Goal: Book appointment/travel/reservation

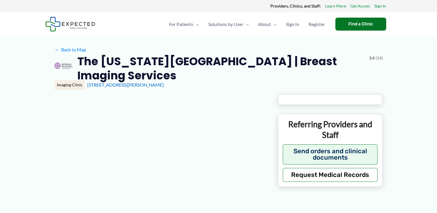
type input "**********"
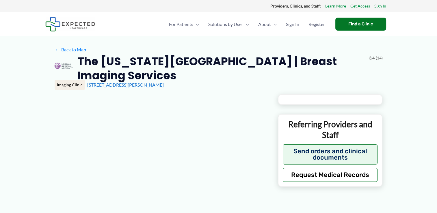
type input "**********"
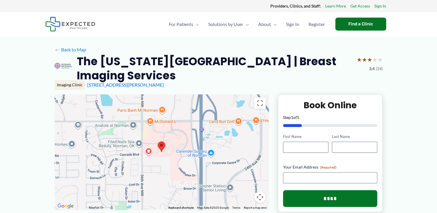
click at [163, 145] on img at bounding box center [162, 146] width 8 height 11
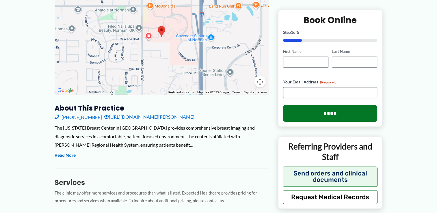
scroll to position [29, 0]
